Goal: Transaction & Acquisition: Purchase product/service

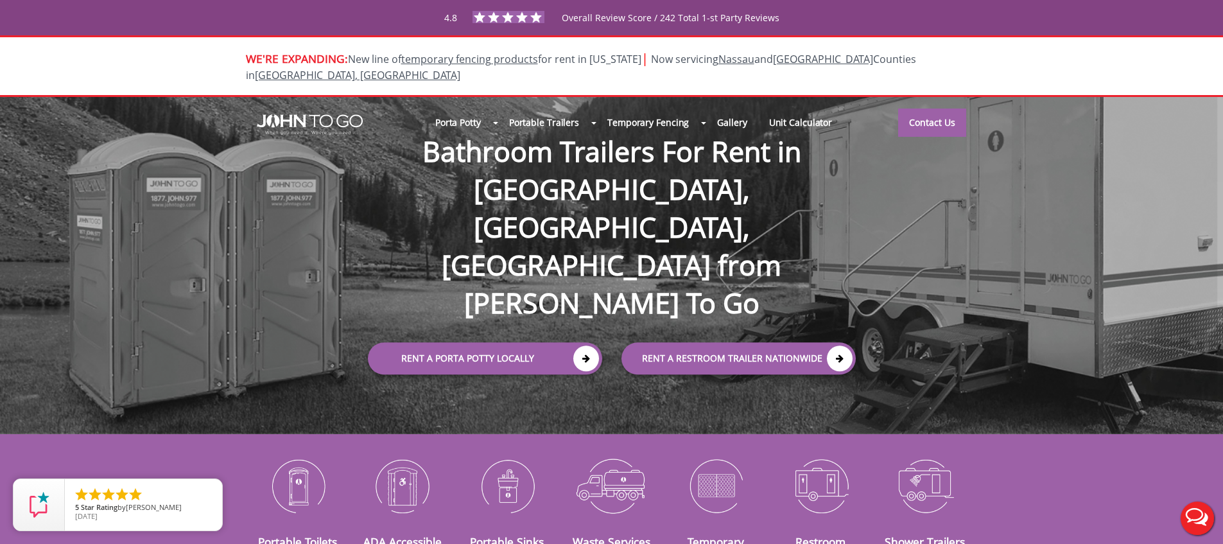
click at [130, 160] on div "Porta Potty Portable Toilets ADA Accessible Units Portable Sinks Waste Services…" at bounding box center [611, 265] width 1223 height 337
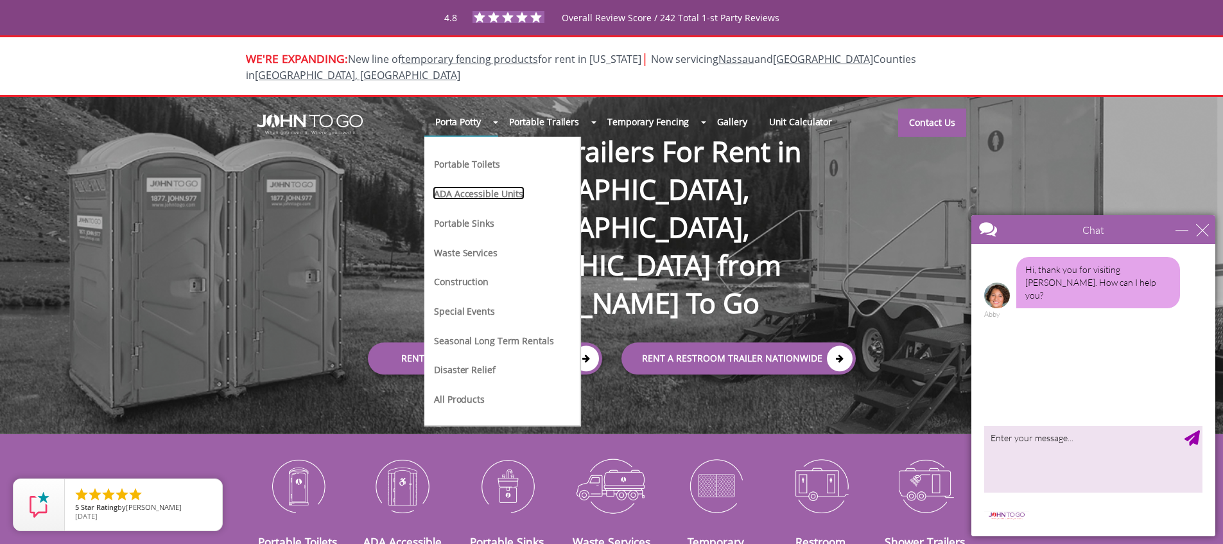
click at [490, 186] on link "ADA Accessible Units" at bounding box center [479, 192] width 92 height 13
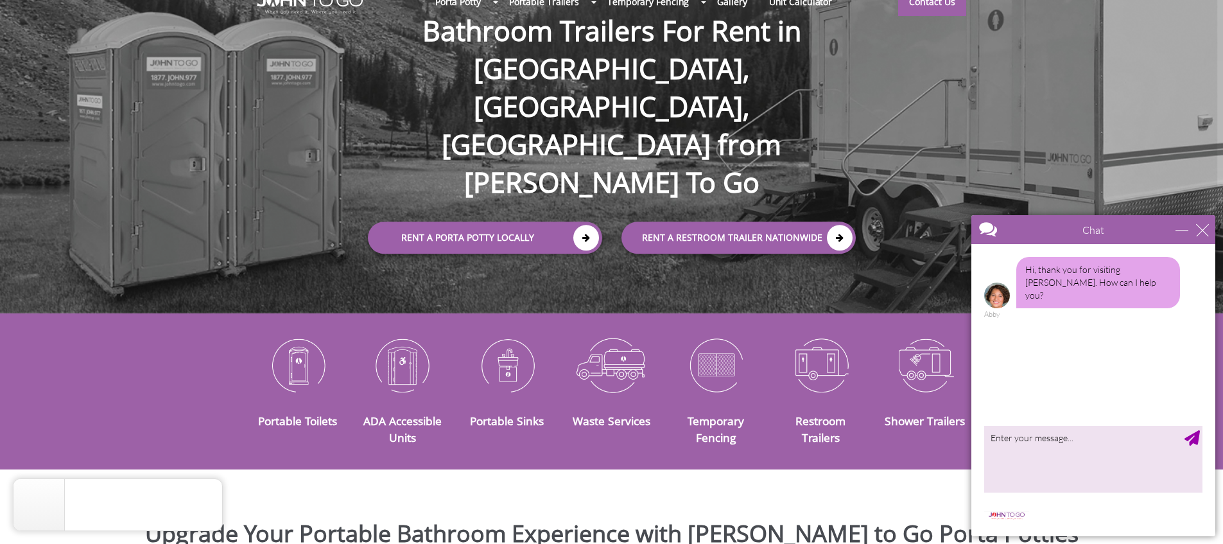
scroll to position [416, 0]
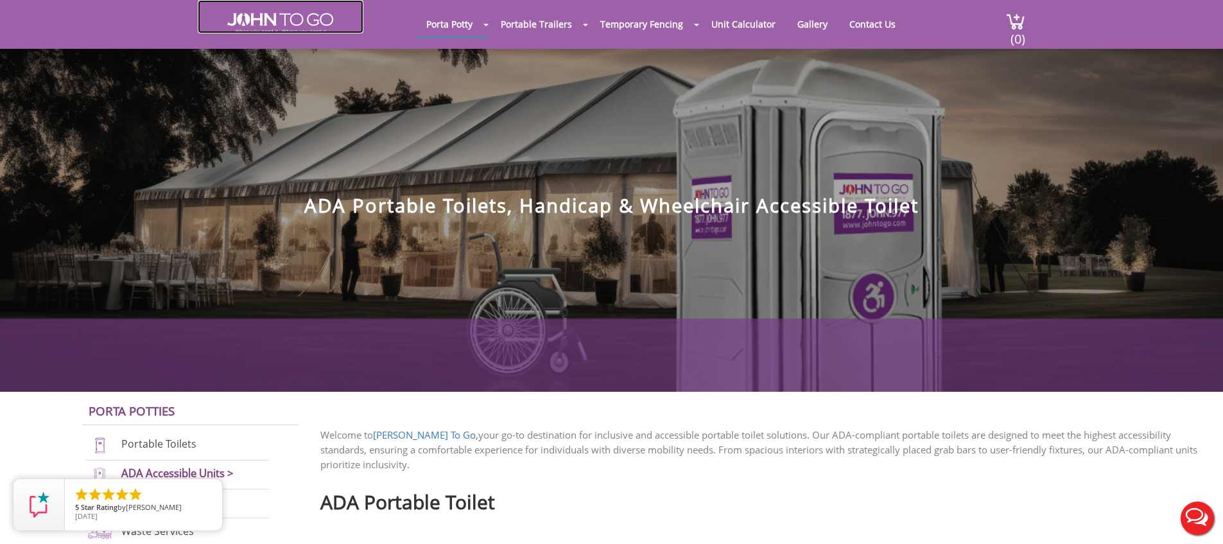
click at [275, 24] on img at bounding box center [280, 23] width 106 height 21
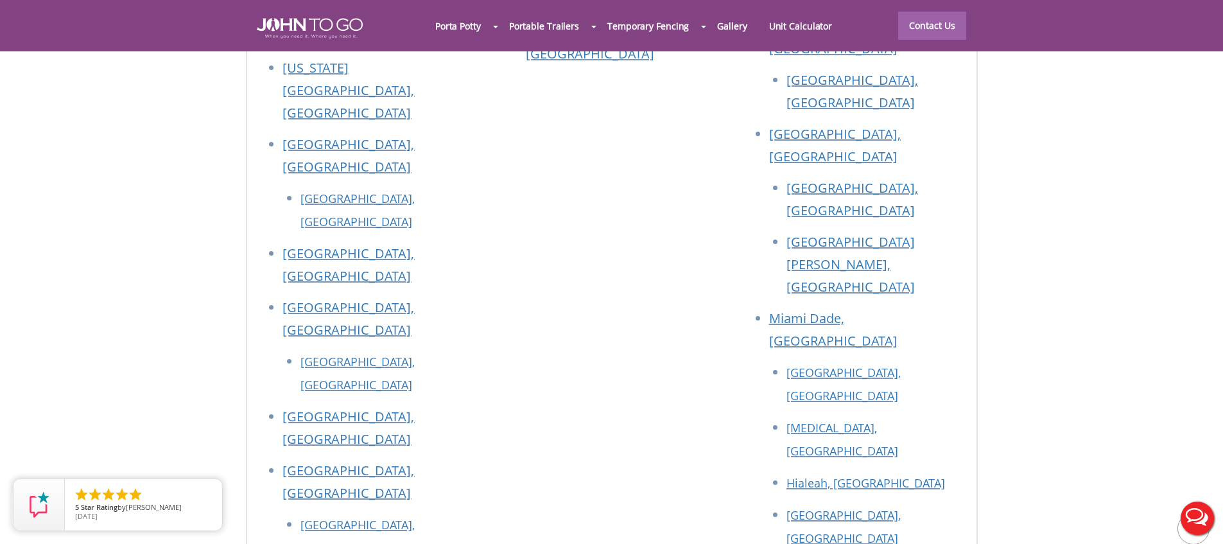
scroll to position [5245, 0]
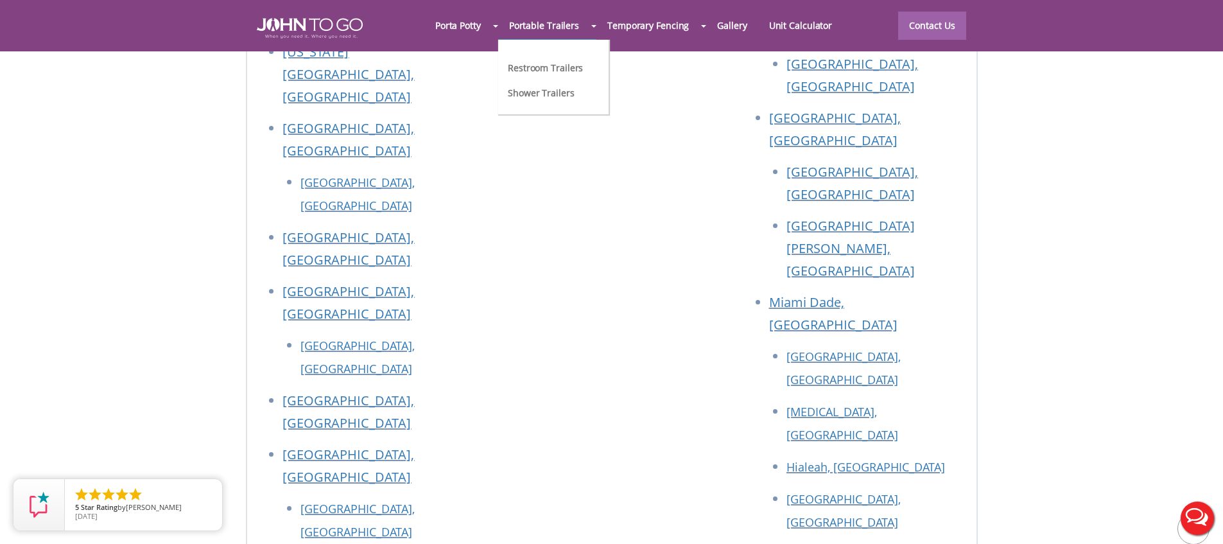
click at [560, 78] on li "Restroom Trailers" at bounding box center [546, 70] width 78 height 25
click at [553, 71] on link "Restroom Trailers" at bounding box center [546, 66] width 78 height 13
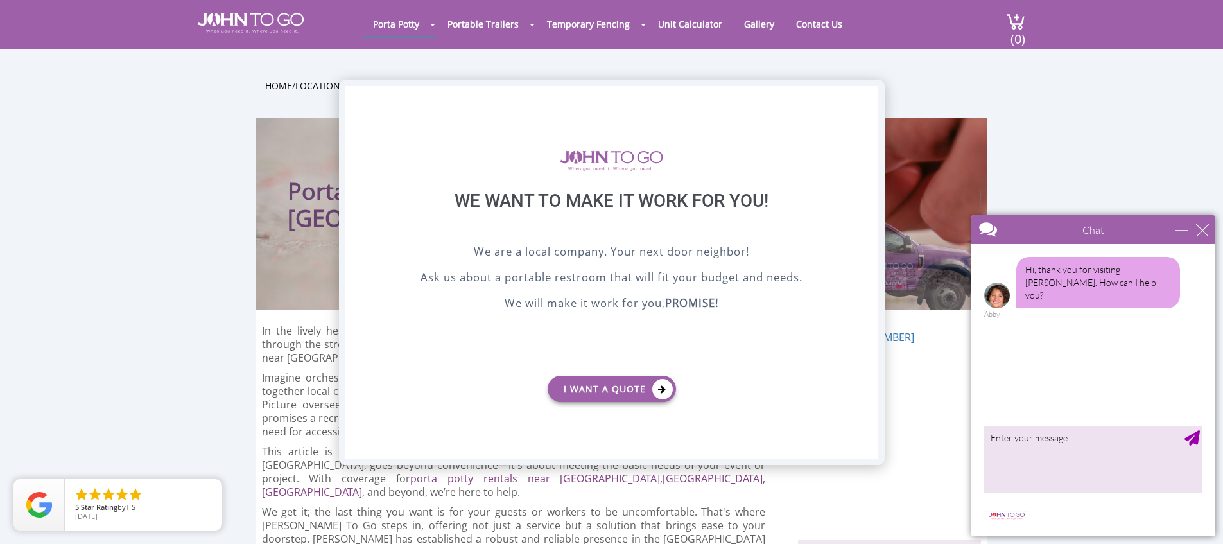
click at [865, 96] on div "X" at bounding box center [868, 97] width 20 height 22
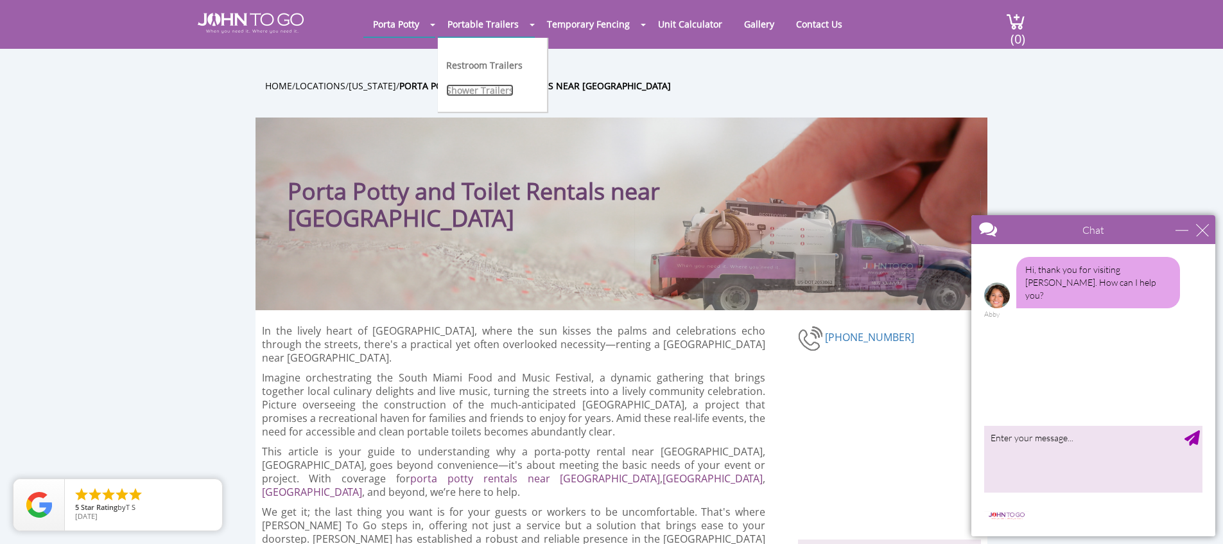
click at [510, 92] on link "Shower Trailers" at bounding box center [479, 90] width 67 height 12
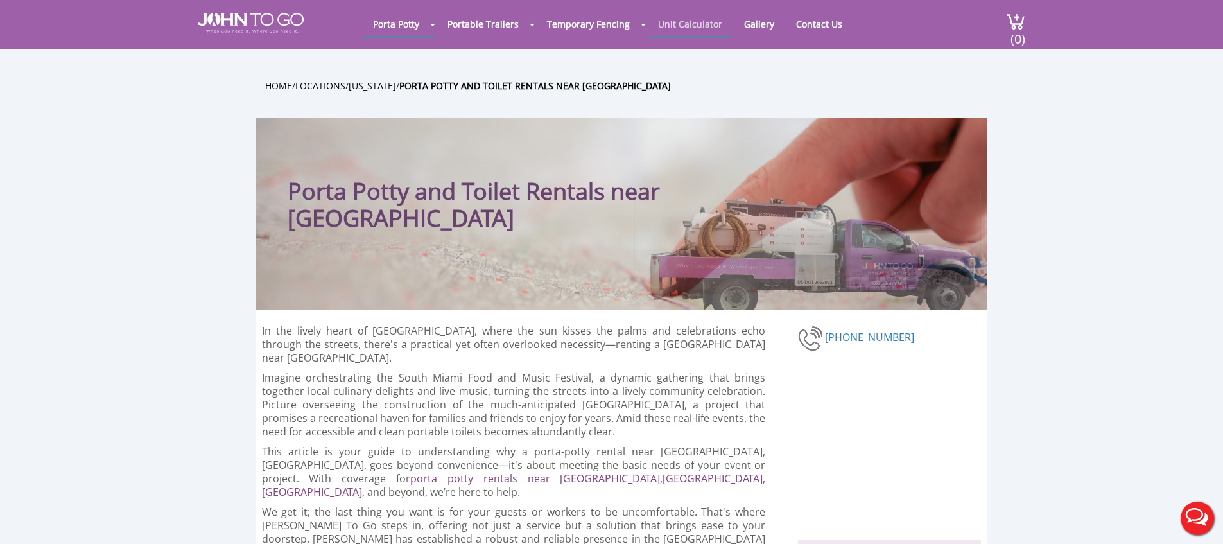
click at [702, 18] on link "Unit Calculator" at bounding box center [689, 24] width 83 height 25
click at [699, 30] on link "Unit Calculator" at bounding box center [689, 24] width 83 height 25
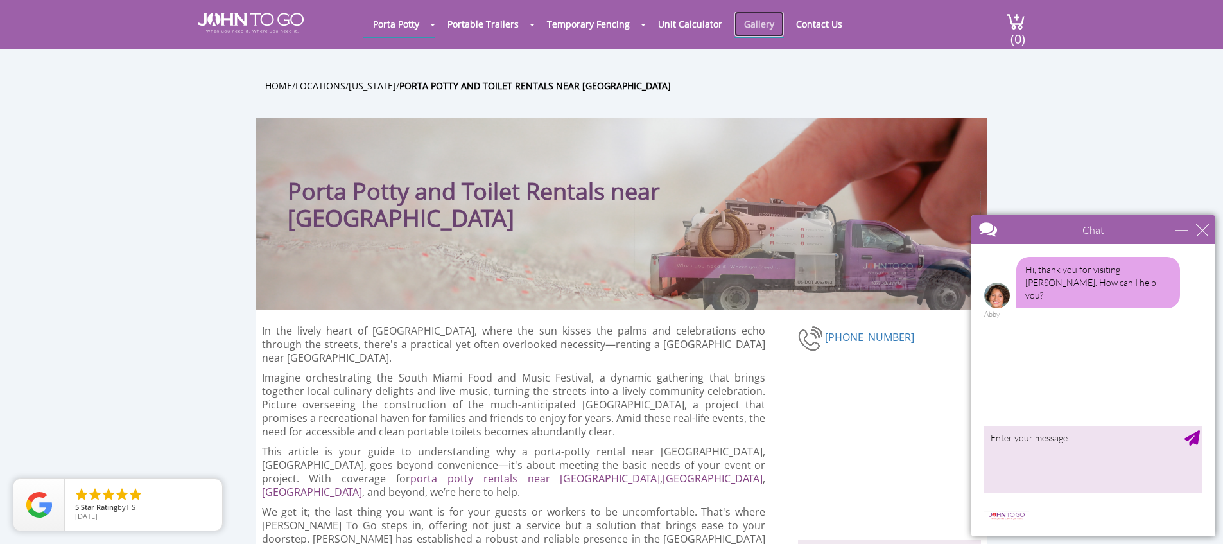
click at [751, 24] on link "Gallery" at bounding box center [758, 24] width 49 height 25
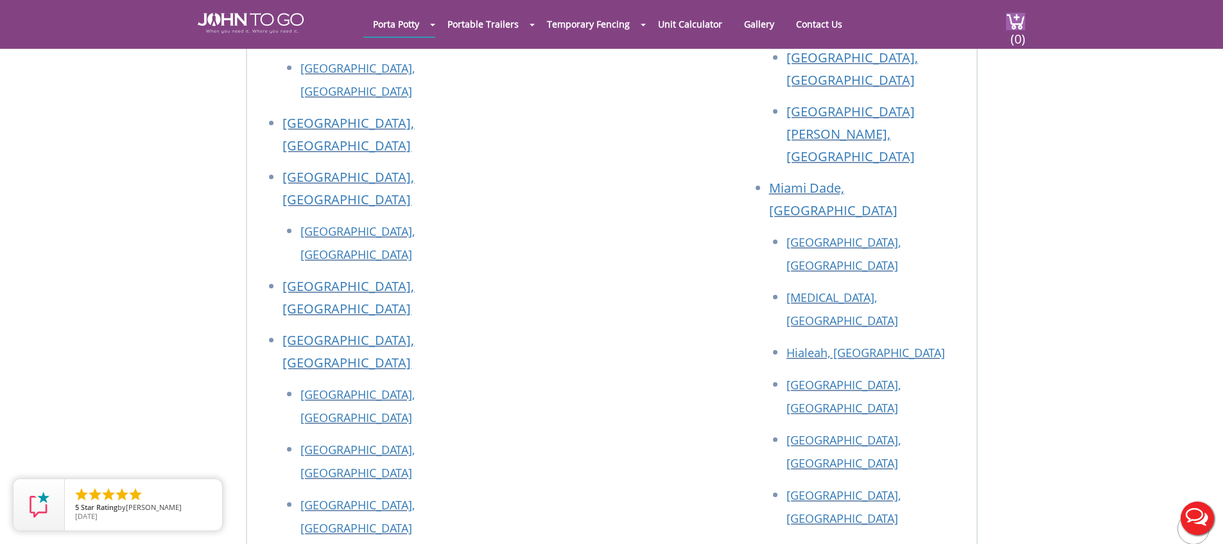
scroll to position [3970, 0]
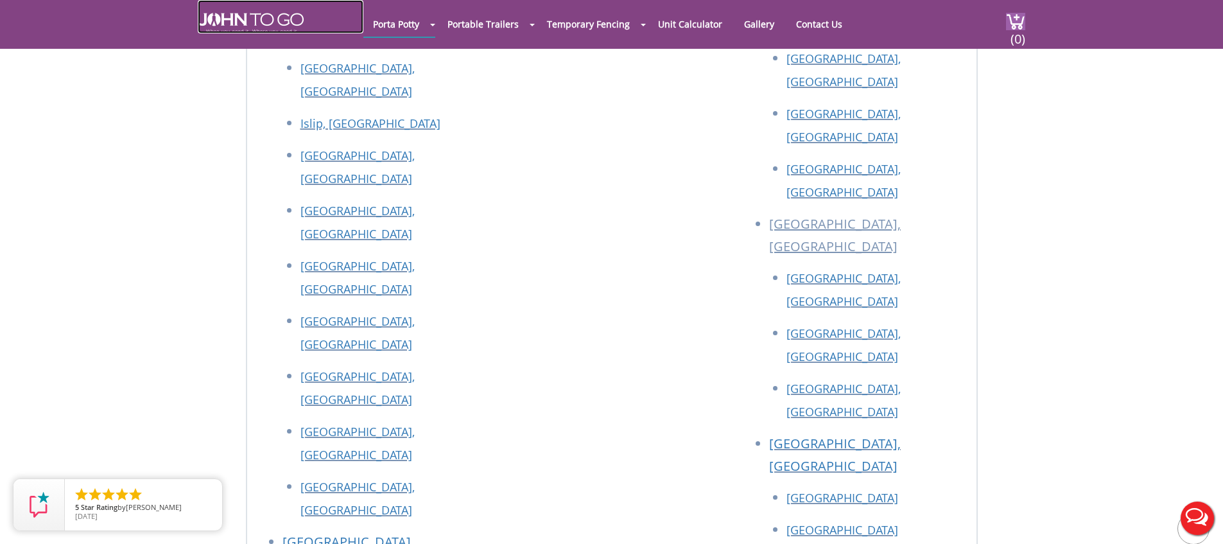
click at [250, 21] on img at bounding box center [251, 23] width 106 height 21
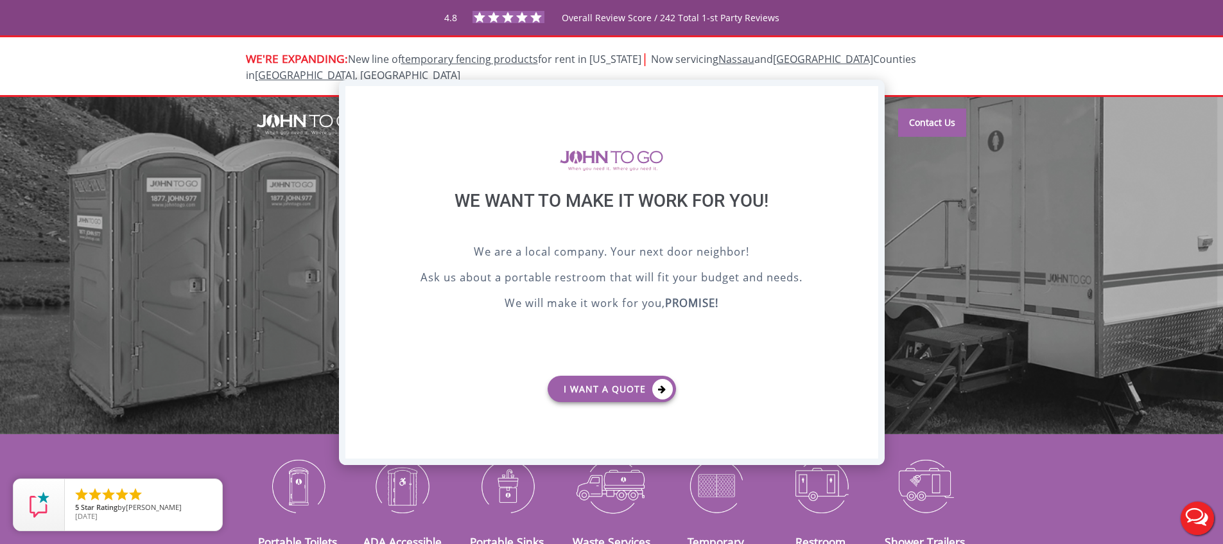
click at [867, 91] on div "X" at bounding box center [868, 97] width 20 height 22
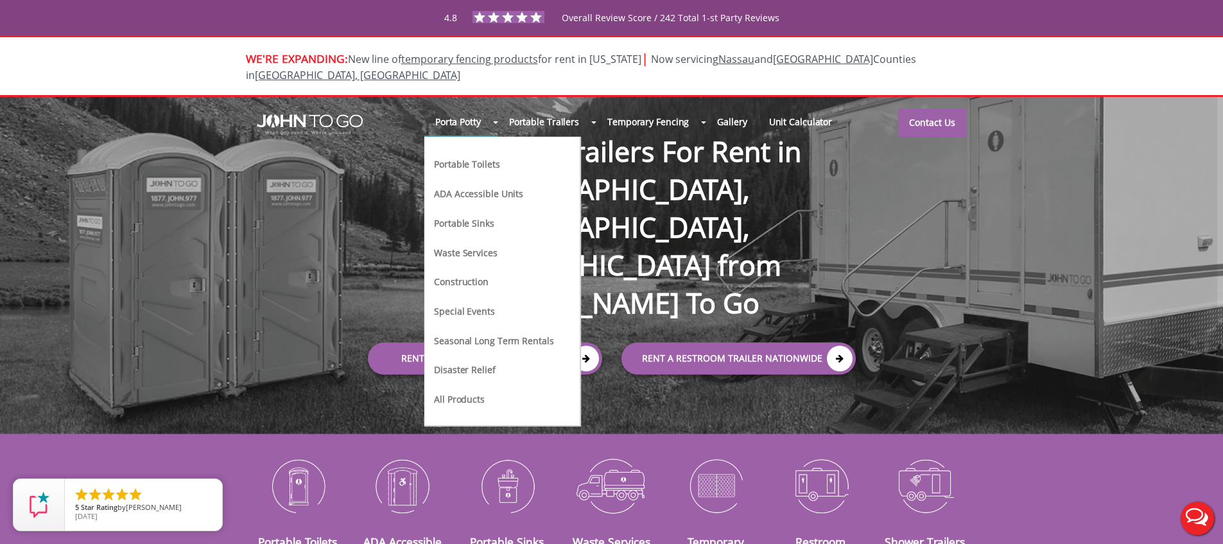
click at [487, 272] on li "Construction" at bounding box center [494, 287] width 122 height 30
click at [480, 274] on link "Construction" at bounding box center [461, 280] width 57 height 13
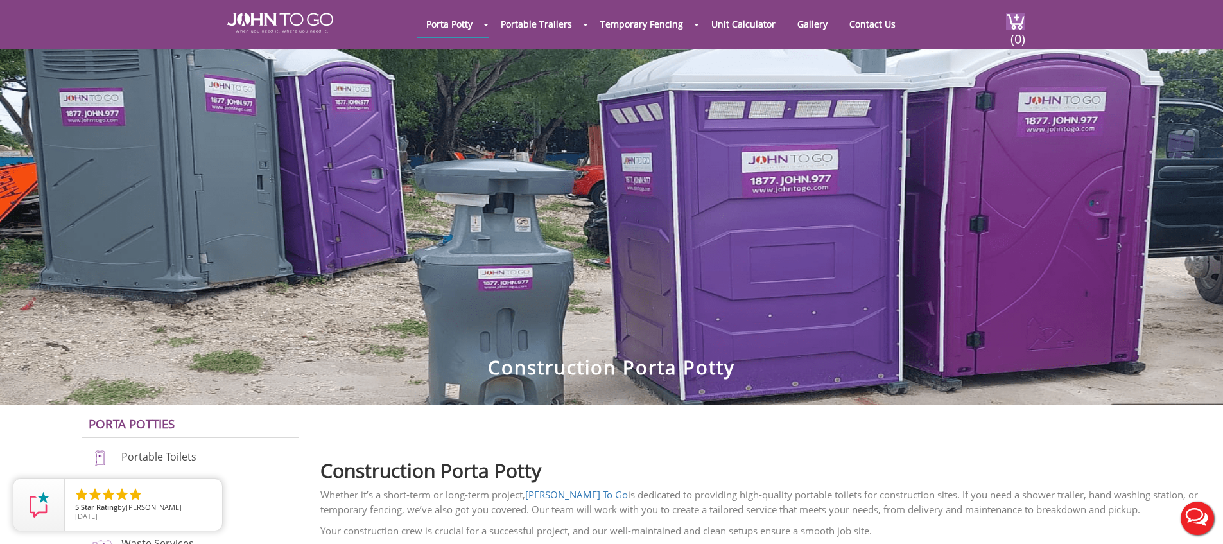
scroll to position [82, 0]
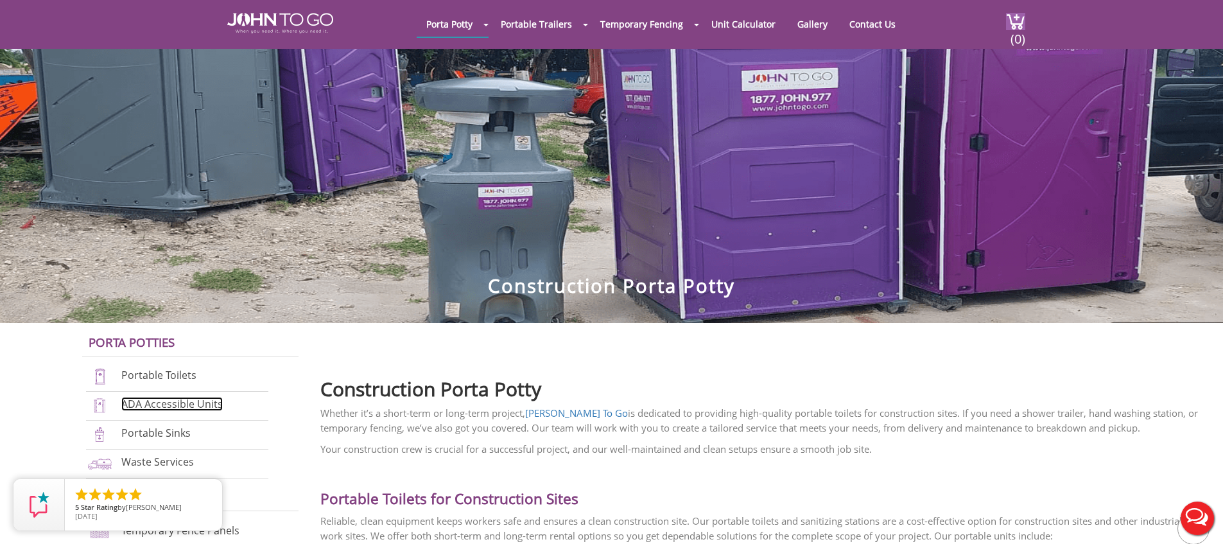
click at [168, 410] on link "ADA Accessible Units" at bounding box center [171, 404] width 101 height 14
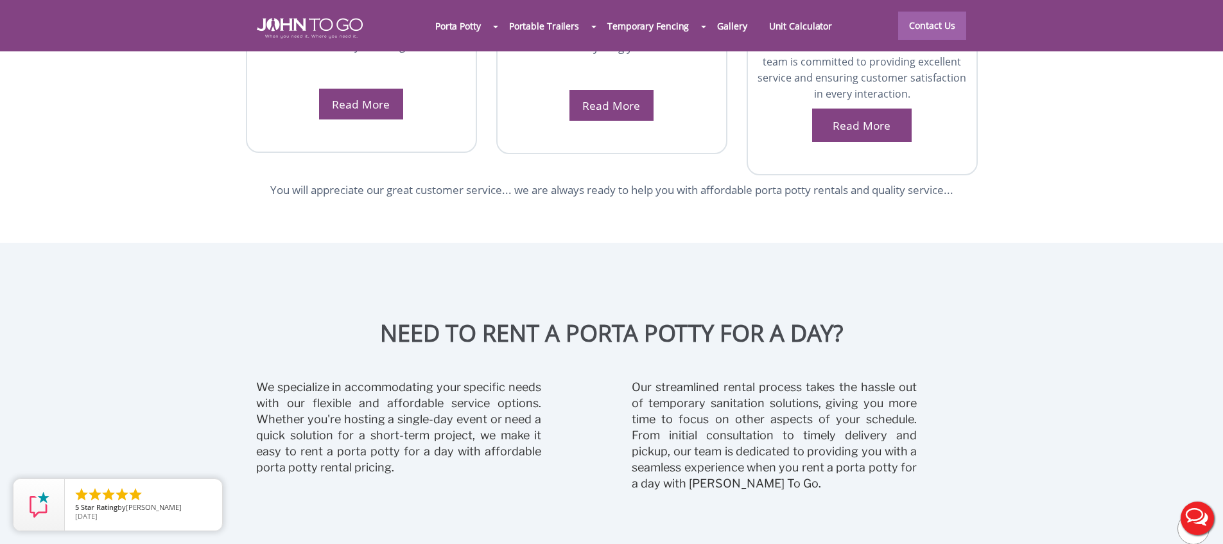
scroll to position [2747, 0]
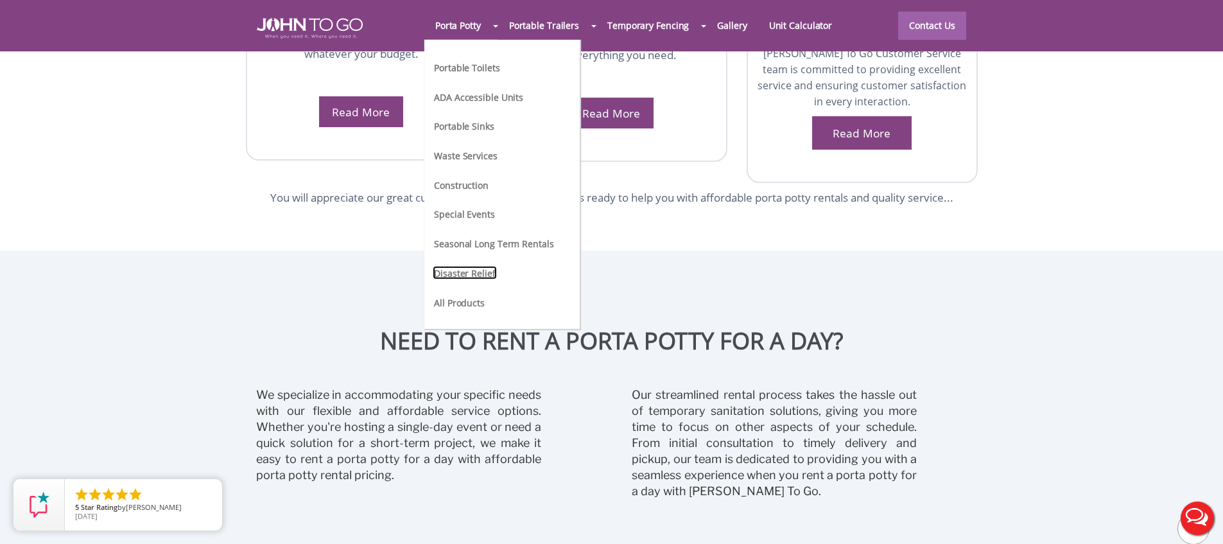
click at [485, 275] on link "Disaster Relief" at bounding box center [465, 272] width 64 height 13
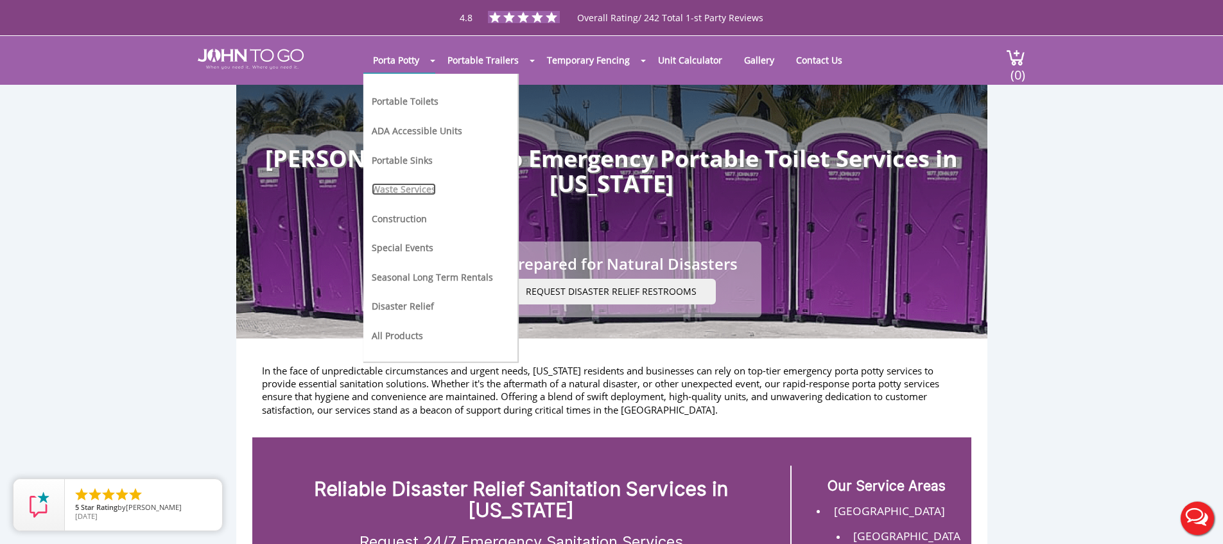
click at [398, 190] on link "Waste Services" at bounding box center [404, 189] width 64 height 12
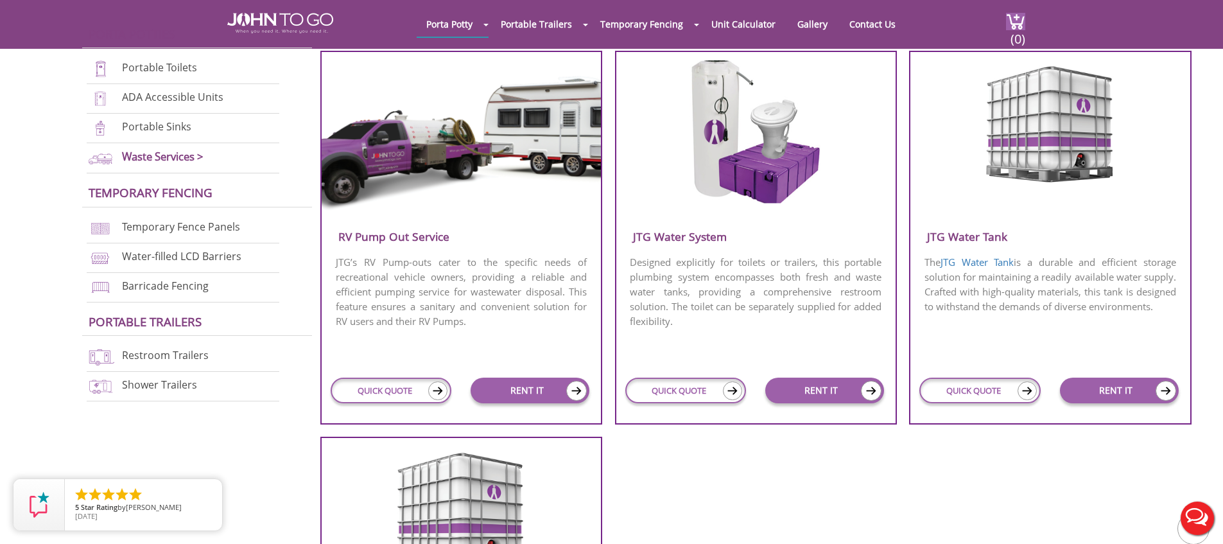
scroll to position [514, 0]
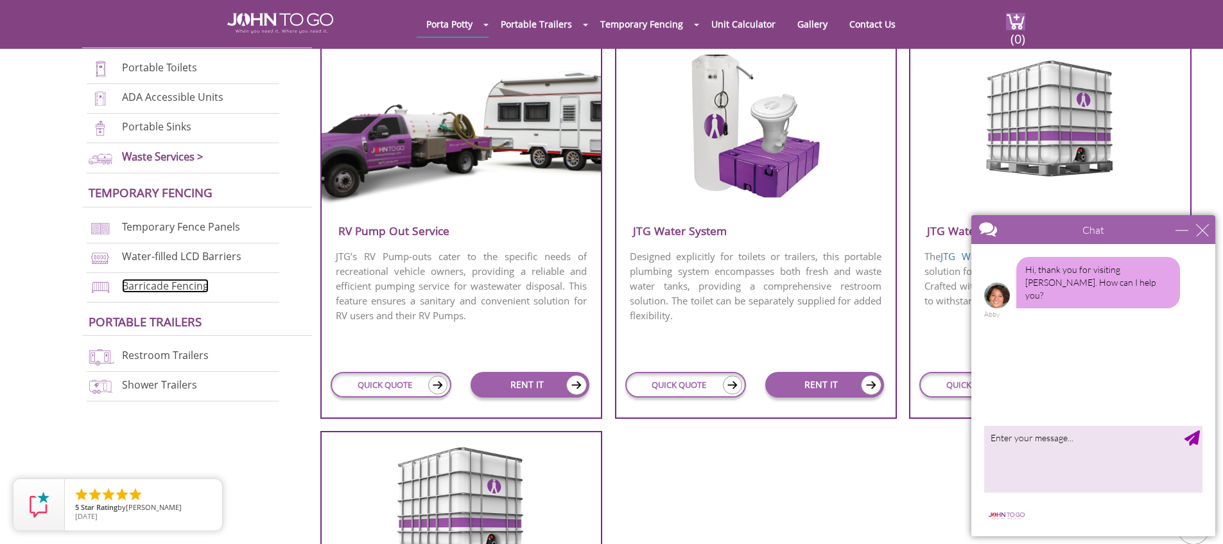
click at [152, 285] on link "Barricade Fencing" at bounding box center [165, 286] width 87 height 14
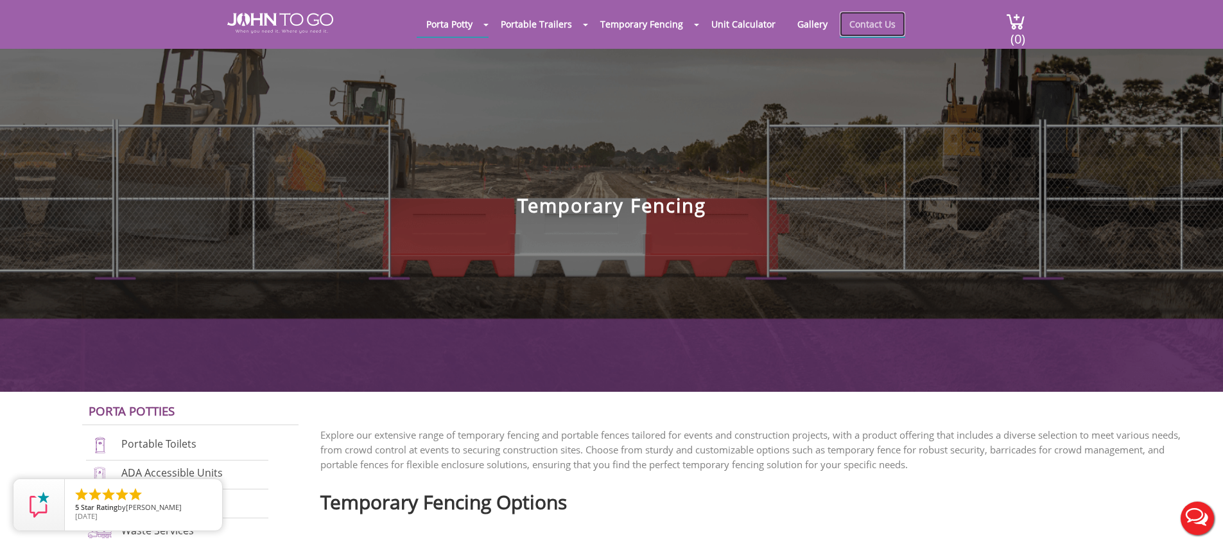
click at [865, 22] on link "Contact Us" at bounding box center [872, 24] width 65 height 25
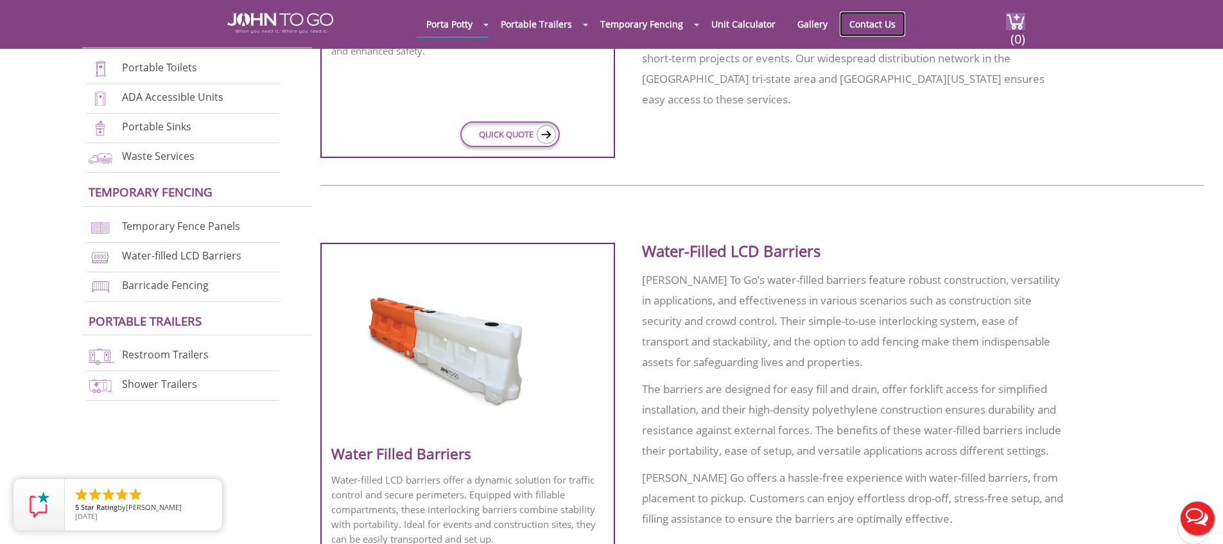
scroll to position [907, 0]
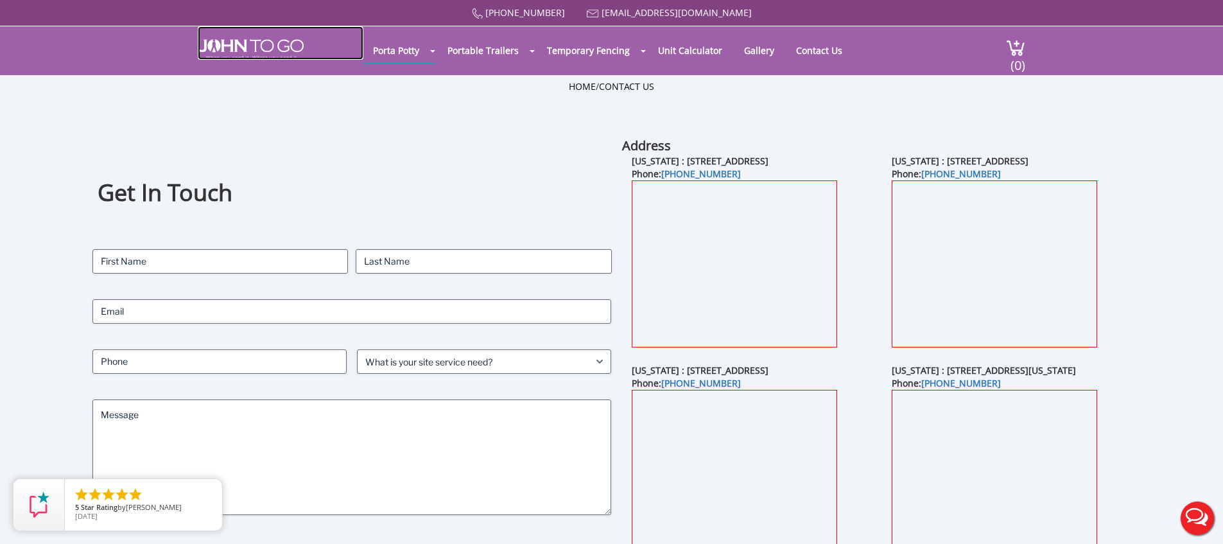
click at [252, 52] on img at bounding box center [251, 49] width 106 height 21
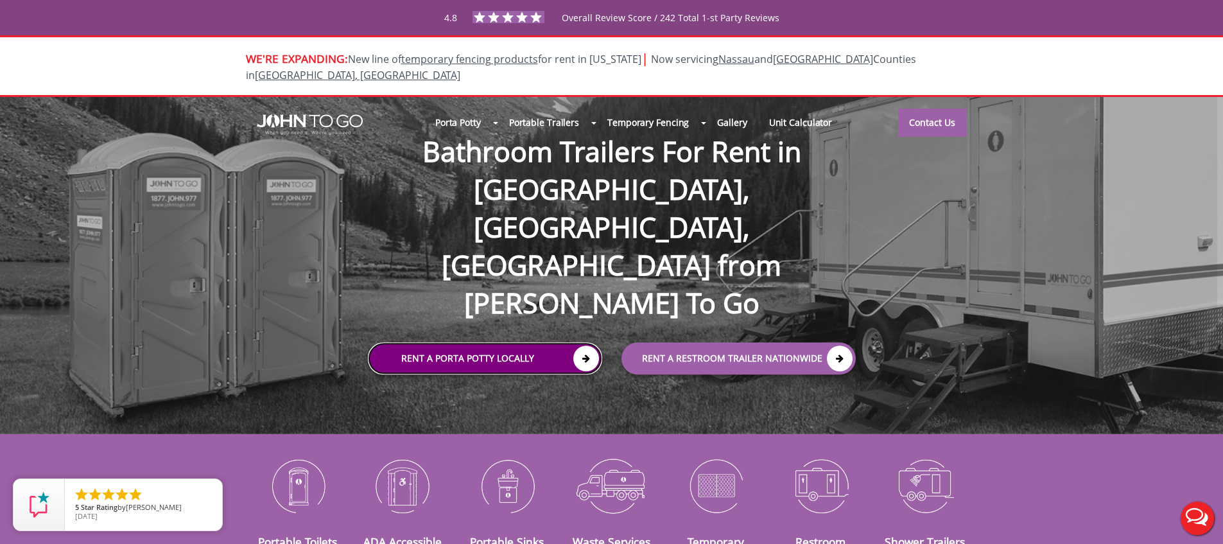
click at [516, 342] on link "Rent a Porta Potty Locally" at bounding box center [485, 358] width 234 height 32
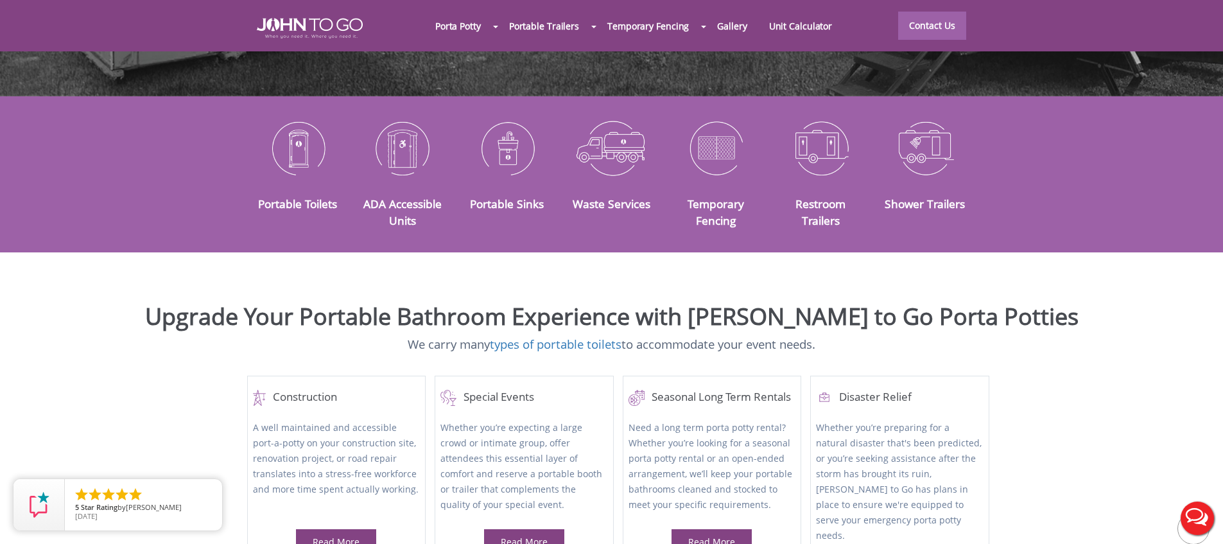
scroll to position [908, 0]
